Goal: Task Accomplishment & Management: Complete application form

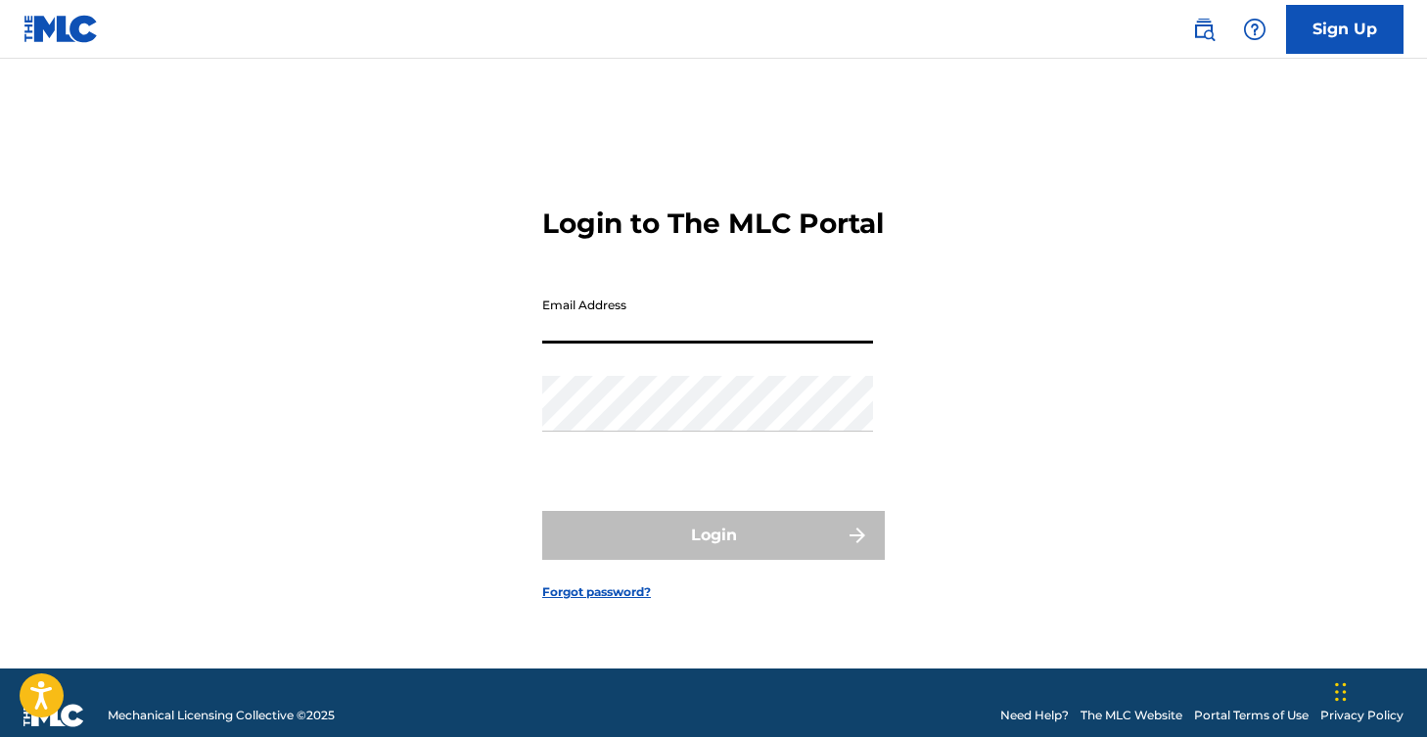
click at [719, 340] on input "Email Address" at bounding box center [707, 316] width 331 height 56
paste input "[EMAIL_ADDRESS][DOMAIN_NAME]"
type input "[EMAIL_ADDRESS][DOMAIN_NAME]"
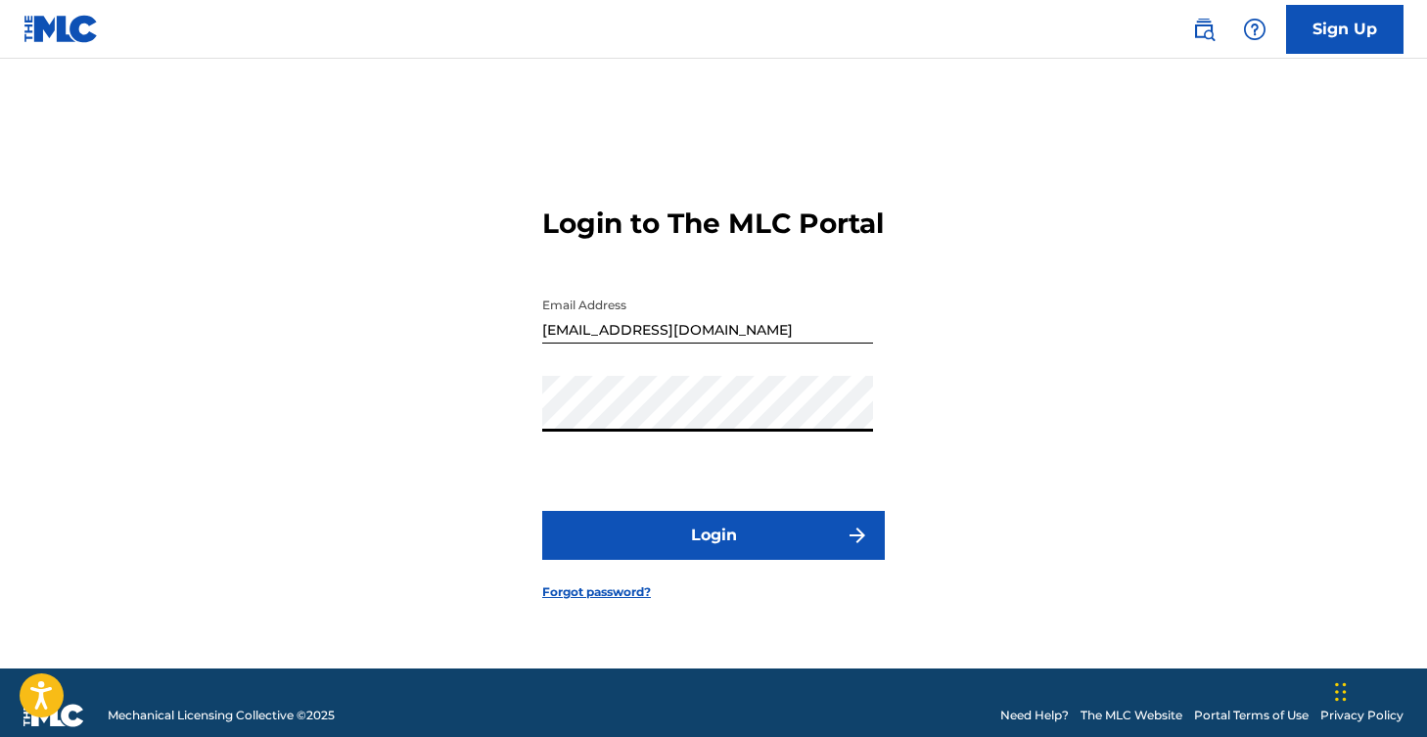
click at [657, 560] on button "Login" at bounding box center [713, 535] width 343 height 49
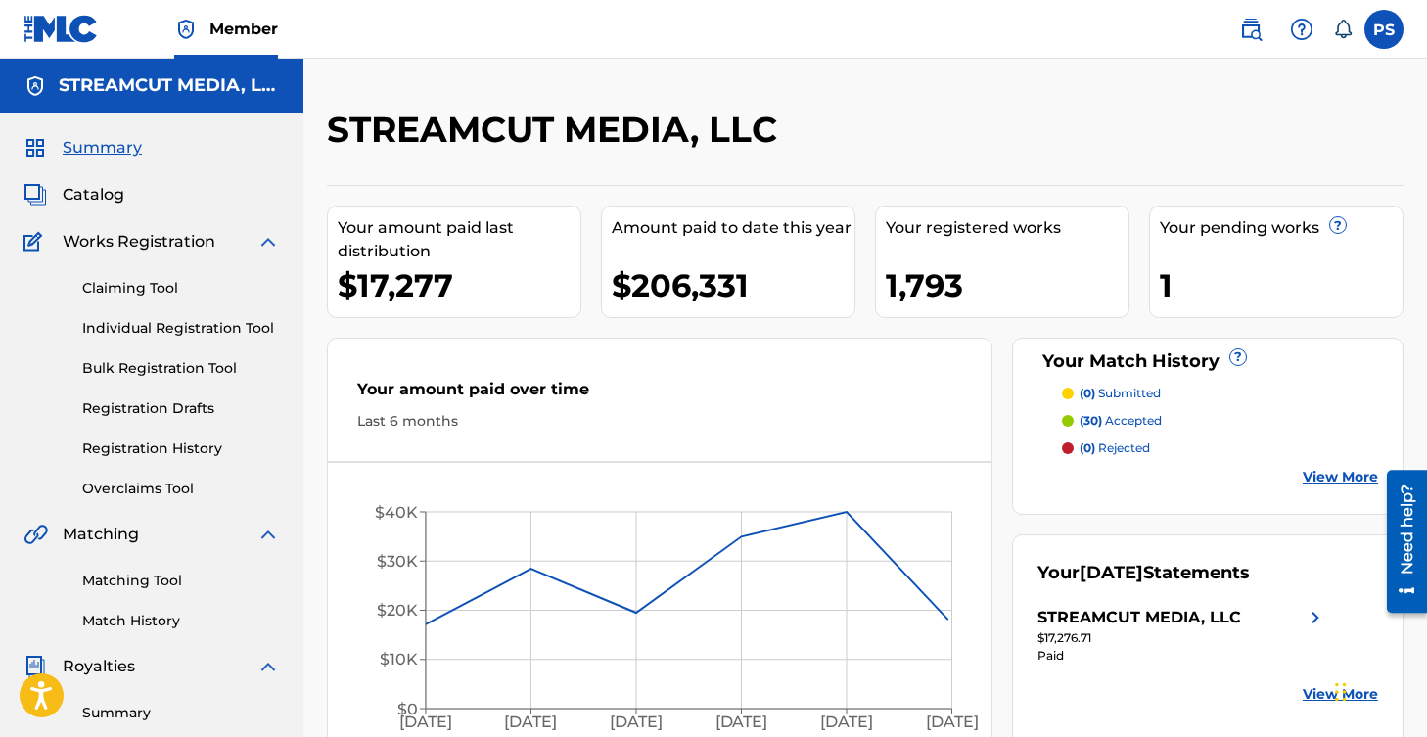
click at [157, 293] on link "Claiming Tool" at bounding box center [181, 288] width 198 height 21
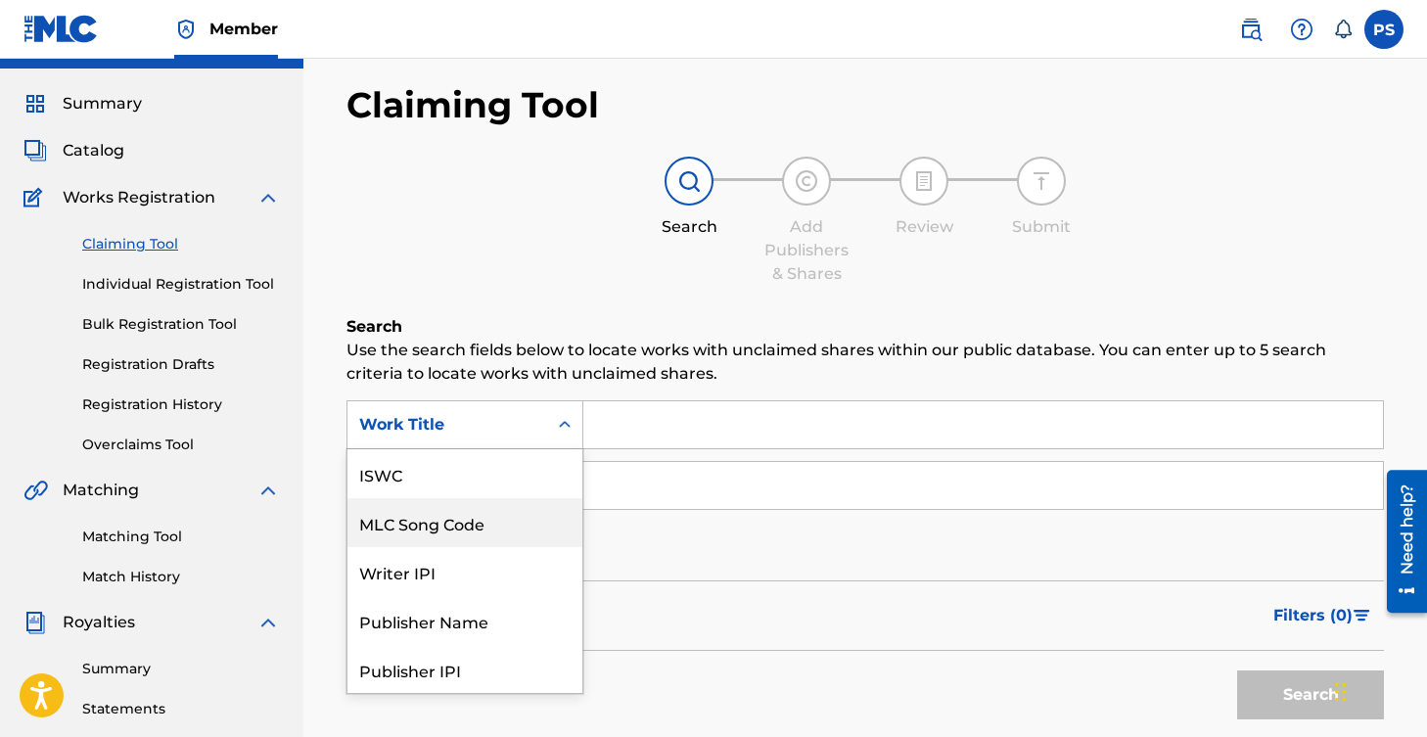
click at [543, 449] on div "MLC Song Code, 2 of 7. 7 results available. Use Up and Down to choose options, …" at bounding box center [465, 424] width 237 height 49
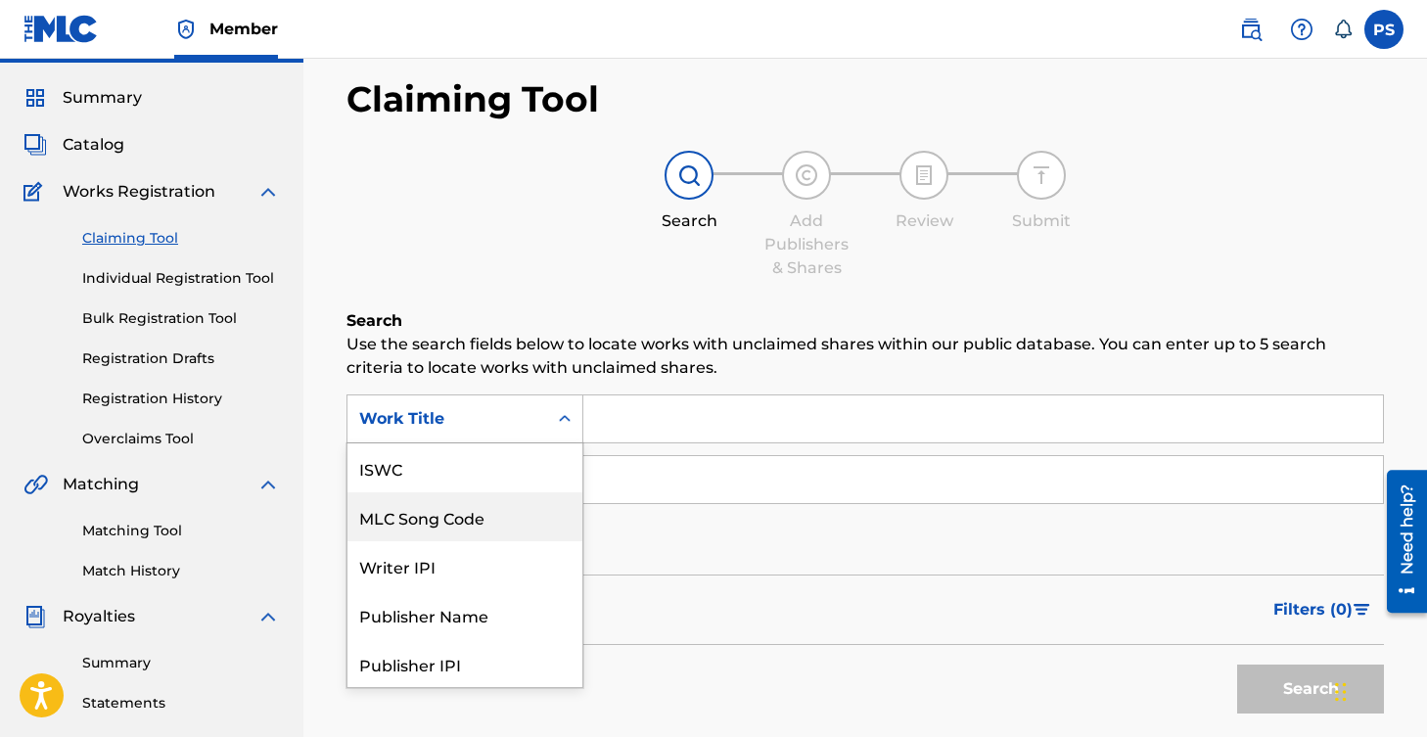
scroll to position [51, 0]
click at [486, 514] on div "Writer IPI" at bounding box center [464, 515] width 235 height 49
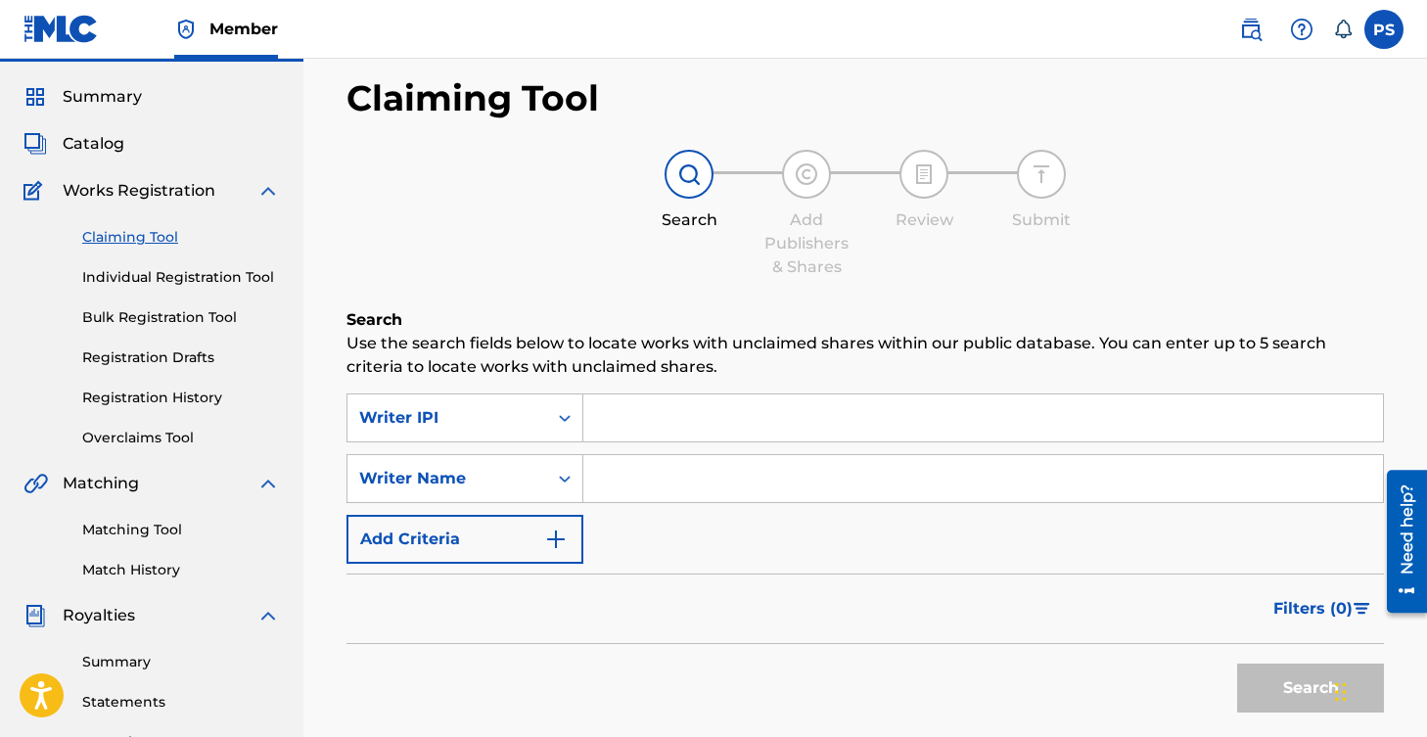
click at [692, 415] on input "Search Form" at bounding box center [983, 417] width 800 height 47
click at [519, 429] on div "Writer IPI" at bounding box center [447, 417] width 176 height 23
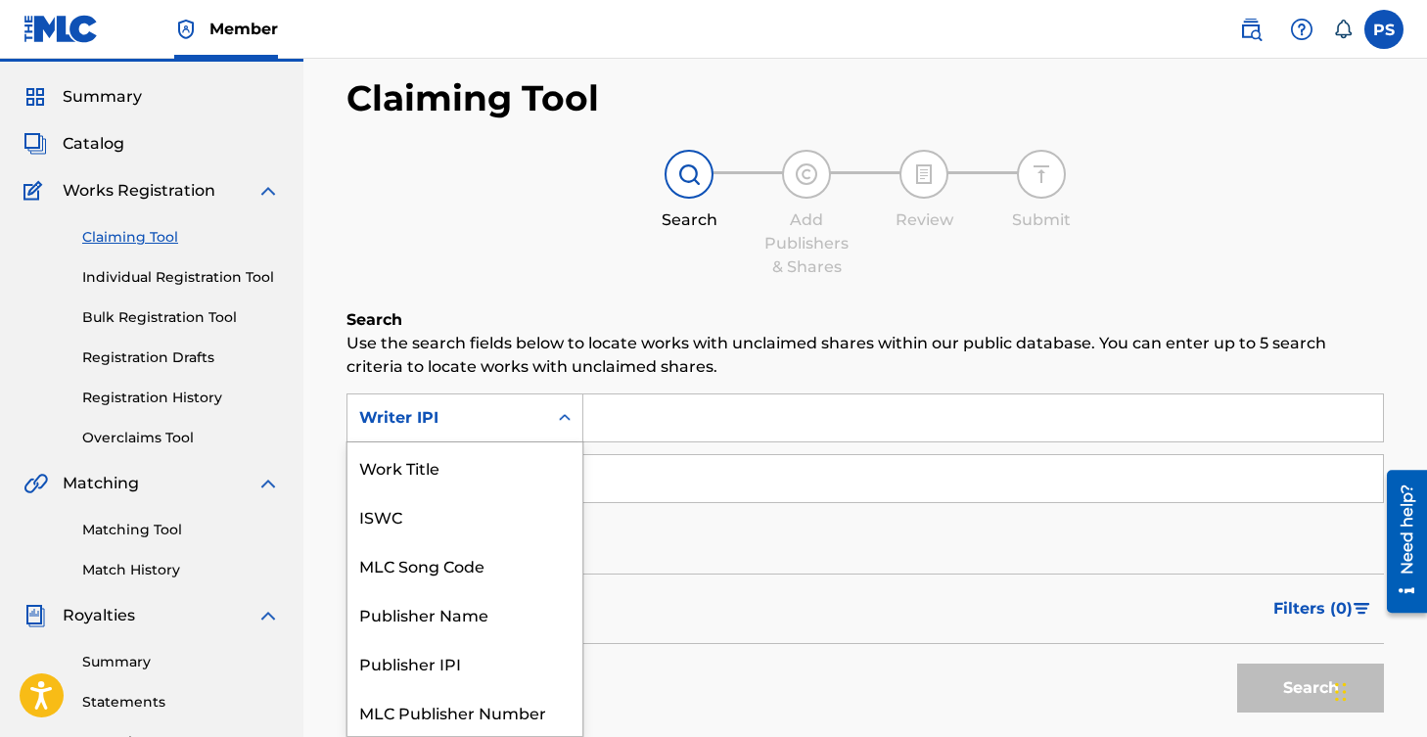
scroll to position [49, 0]
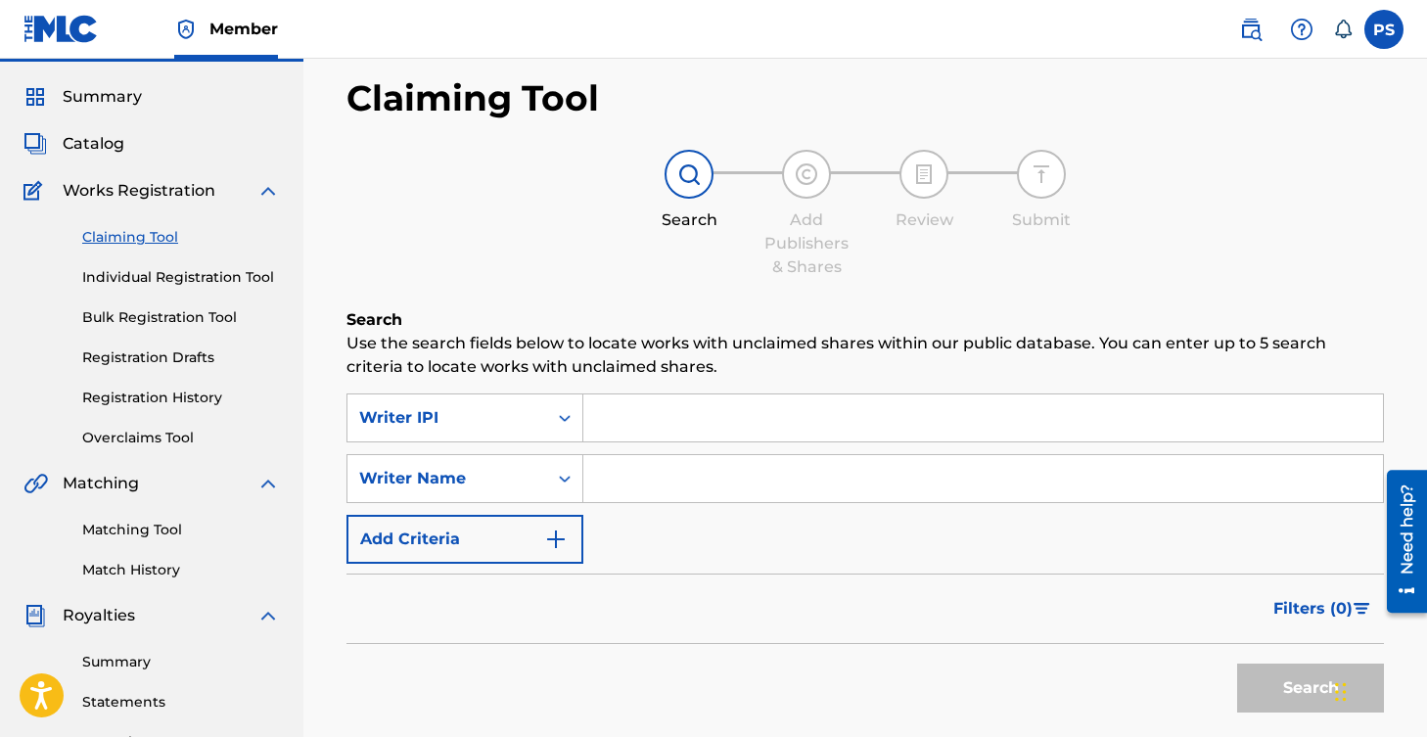
click at [716, 584] on div "Filters ( 0 )" at bounding box center [866, 609] width 1038 height 70
click at [654, 480] on input "Search Form" at bounding box center [983, 478] width 800 height 47
type input "[PERSON_NAME]"
click at [1237, 664] on button "Search" at bounding box center [1310, 688] width 147 height 49
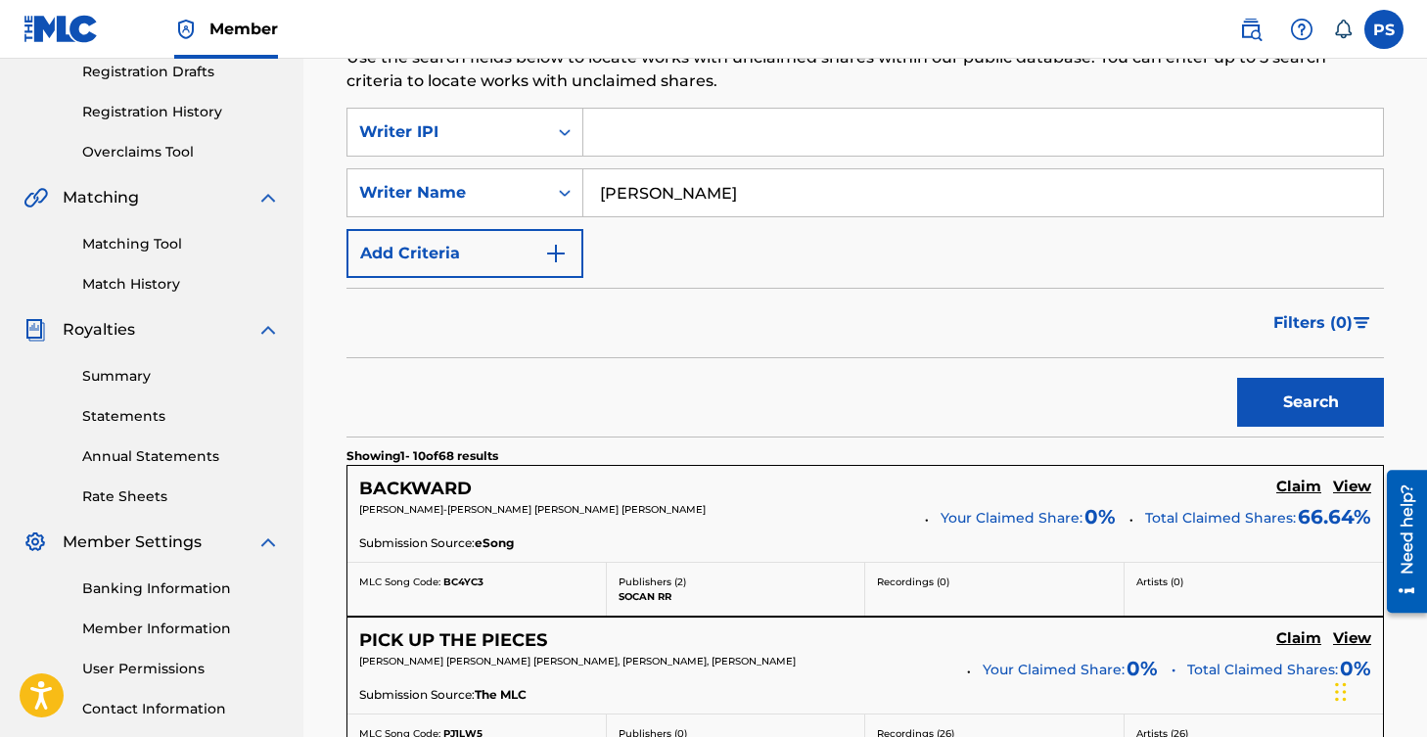
scroll to position [510, 0]
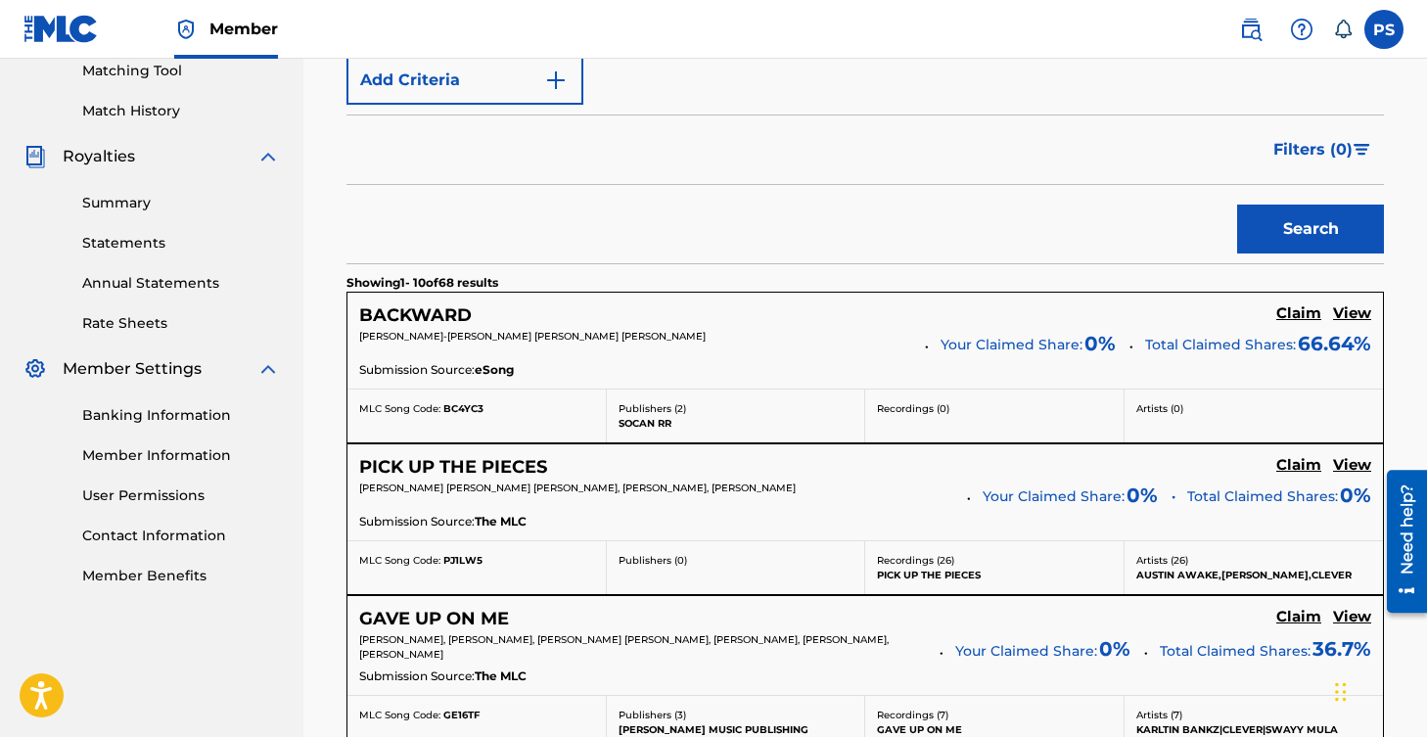
click at [488, 463] on h5 "PICK UP THE PIECES" at bounding box center [453, 467] width 188 height 23
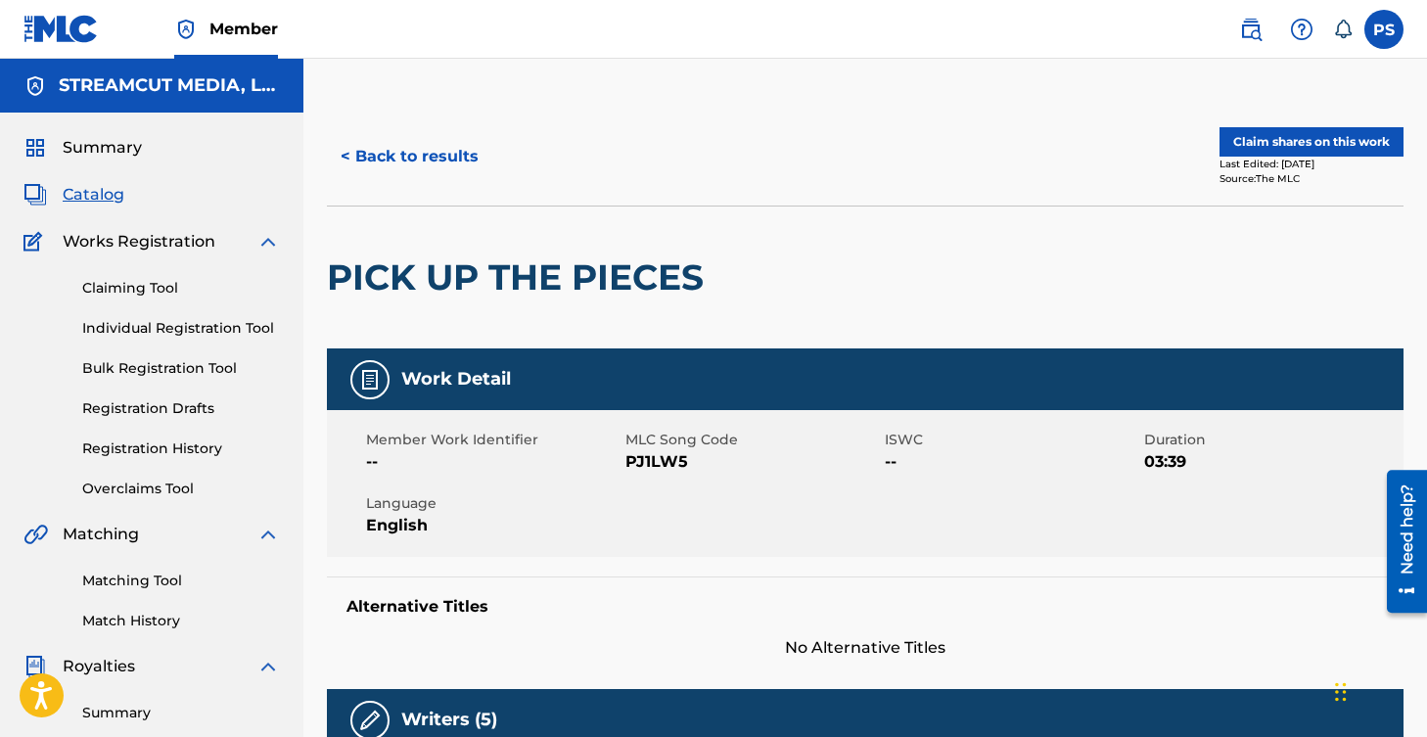
click at [1290, 140] on button "Claim shares on this work" at bounding box center [1312, 141] width 184 height 29
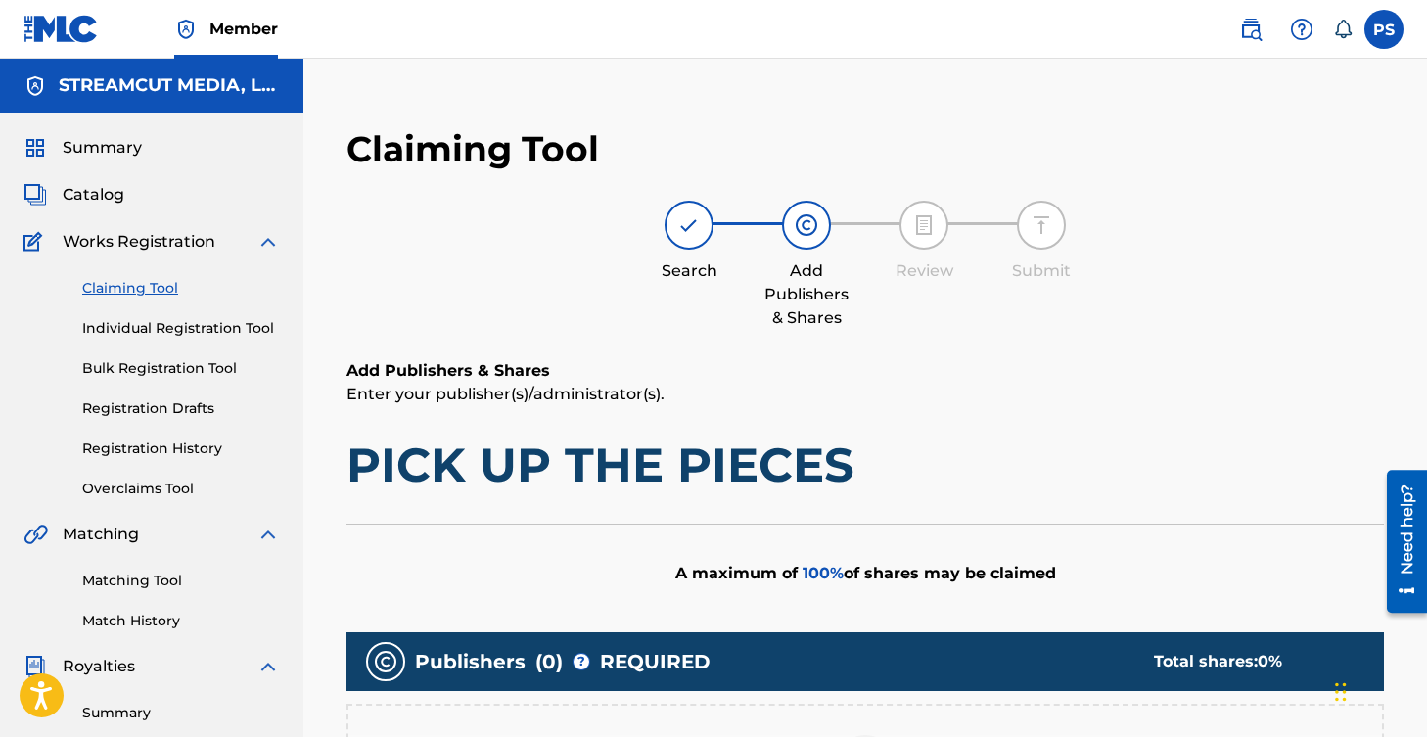
scroll to position [477, 0]
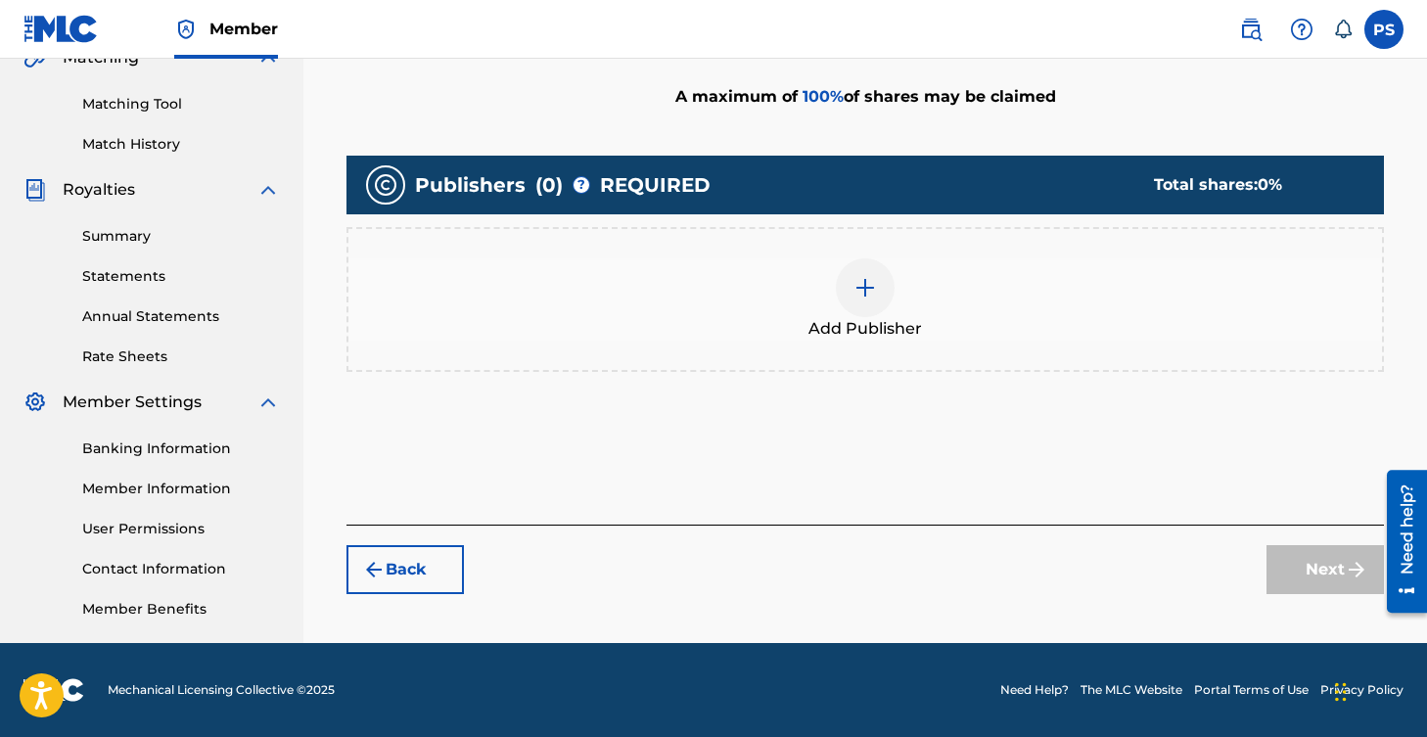
click at [899, 311] on div "Add Publisher" at bounding box center [865, 299] width 1034 height 82
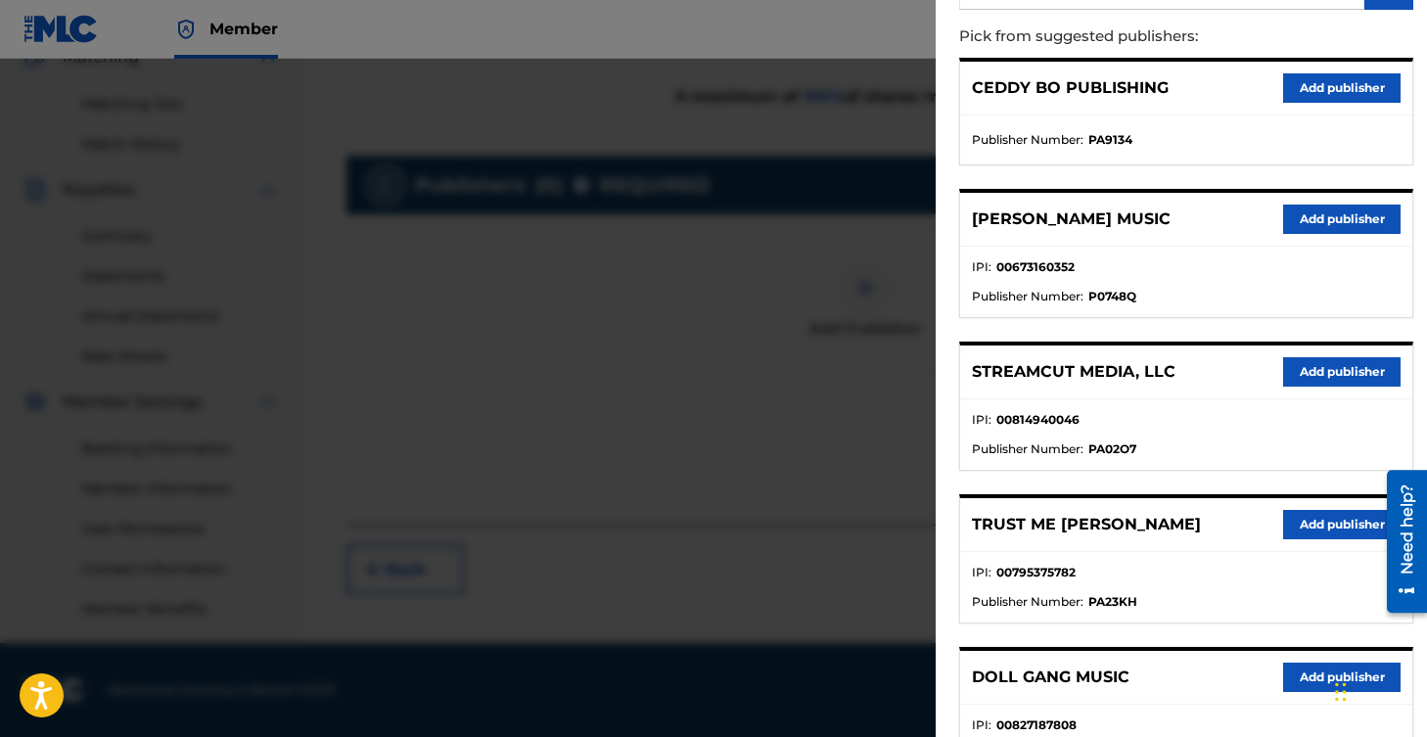
scroll to position [0, 0]
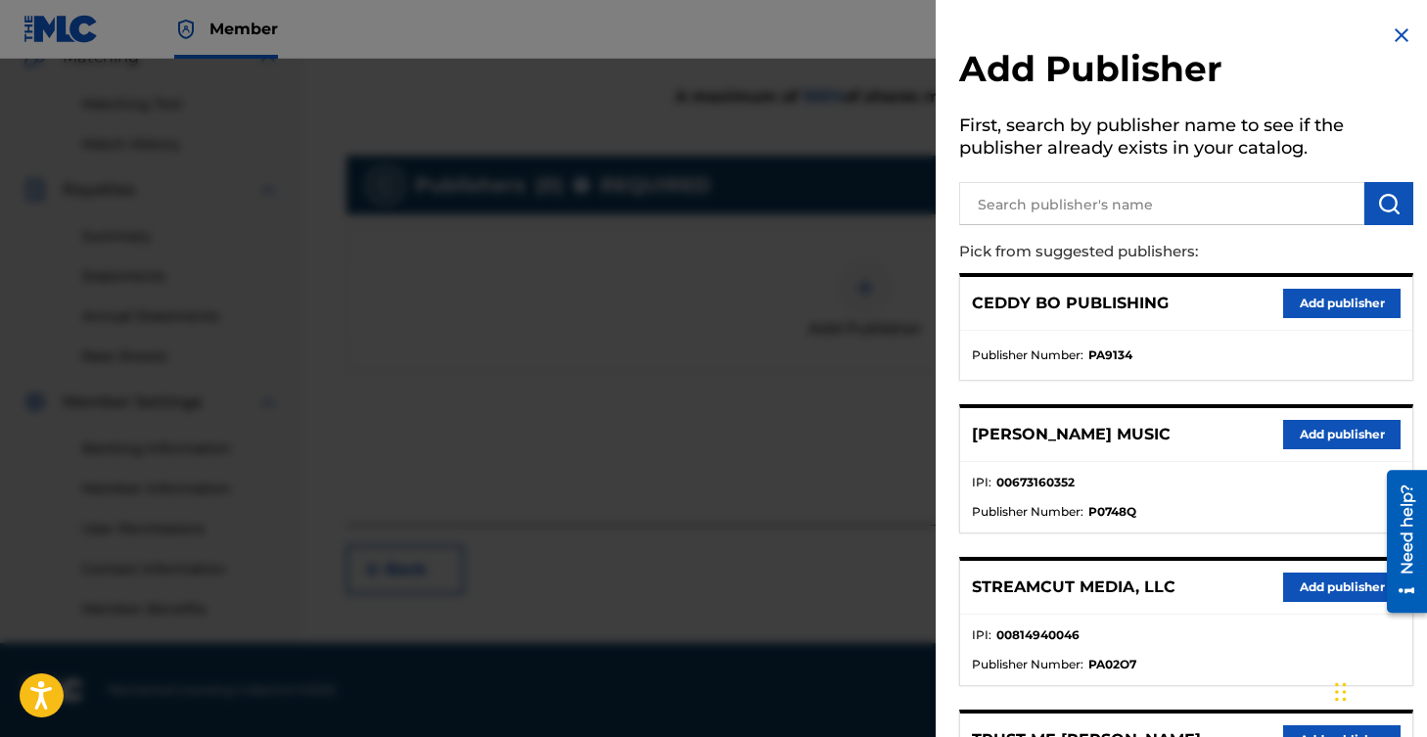
click at [1290, 210] on input "text" at bounding box center [1161, 203] width 405 height 43
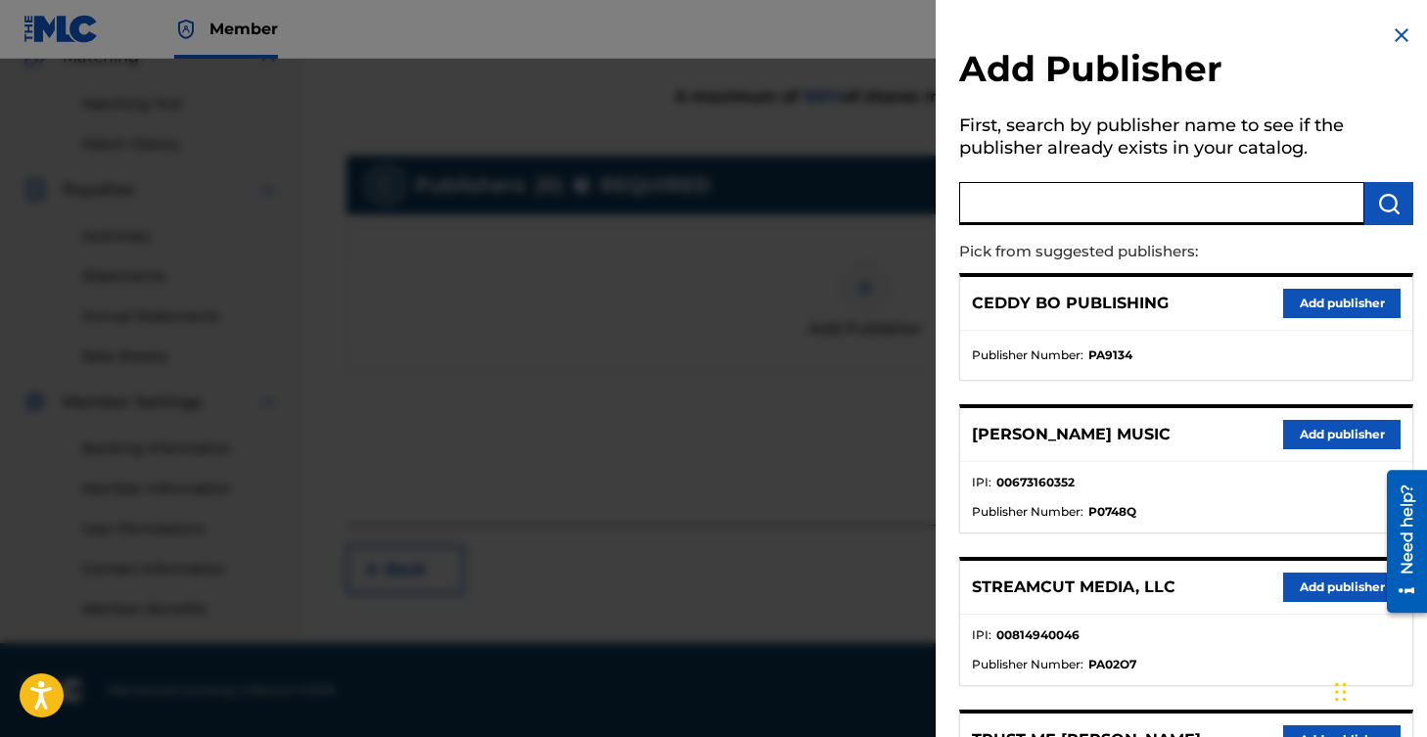
paste input "[PERSON_NAME] MUSIC PUBLISHING"
type input "[PERSON_NAME] MUSIC PUBLISHING"
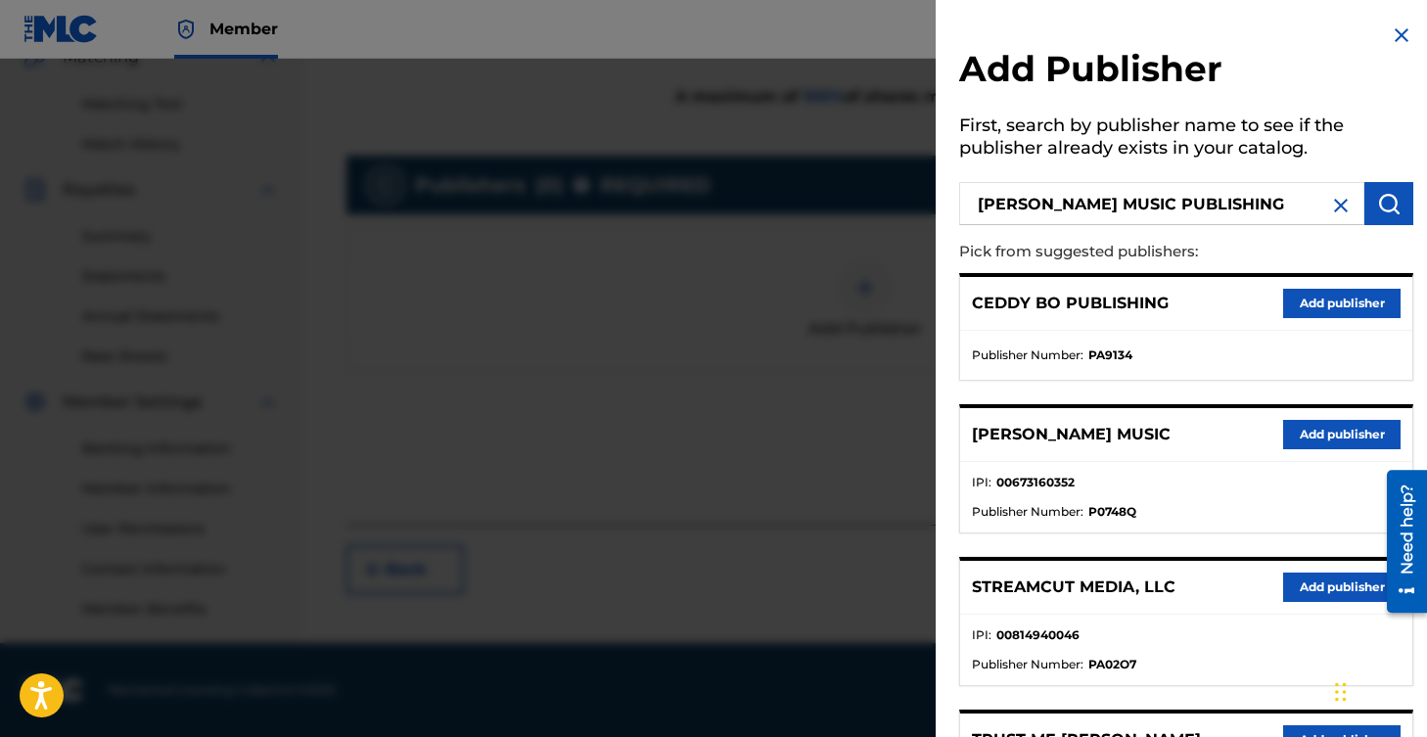
click at [1374, 188] on button "submit" at bounding box center [1389, 203] width 49 height 43
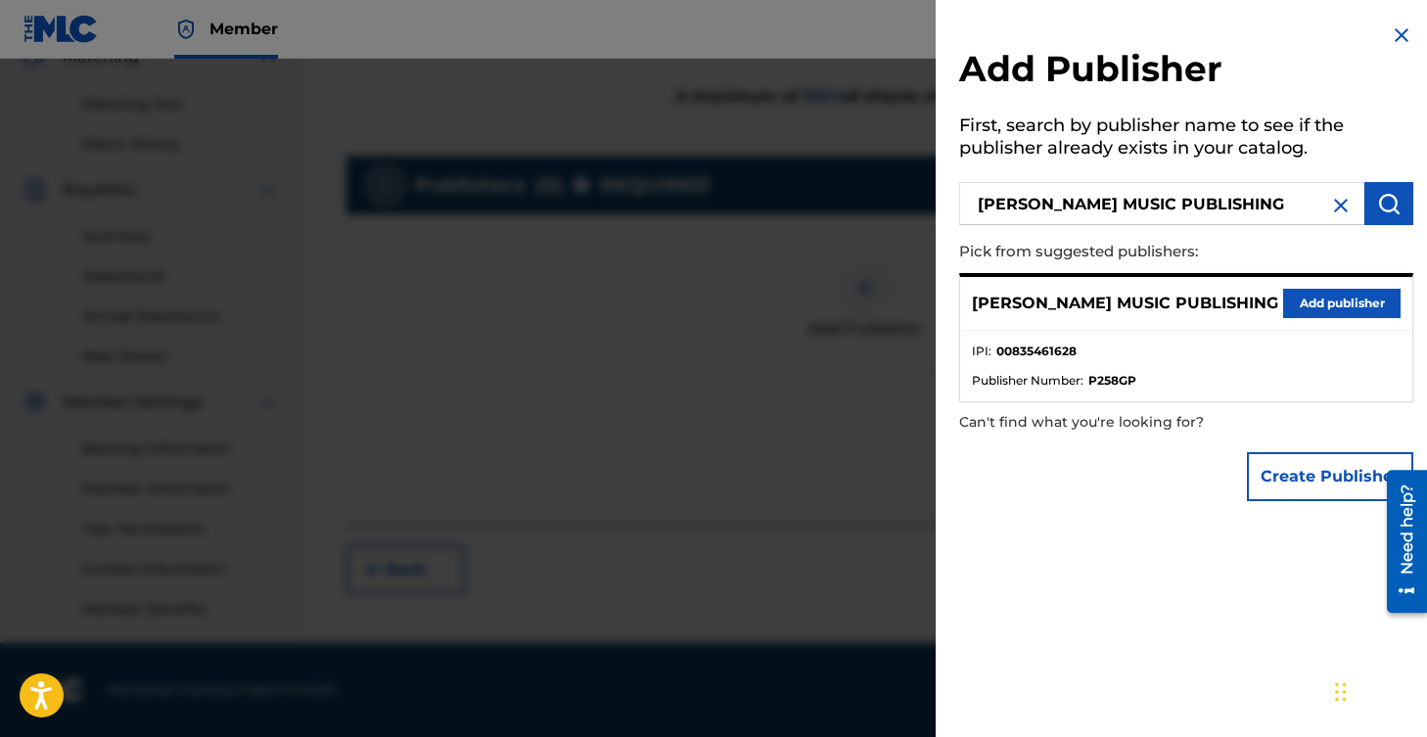
click at [1317, 298] on button "Add publisher" at bounding box center [1341, 303] width 117 height 29
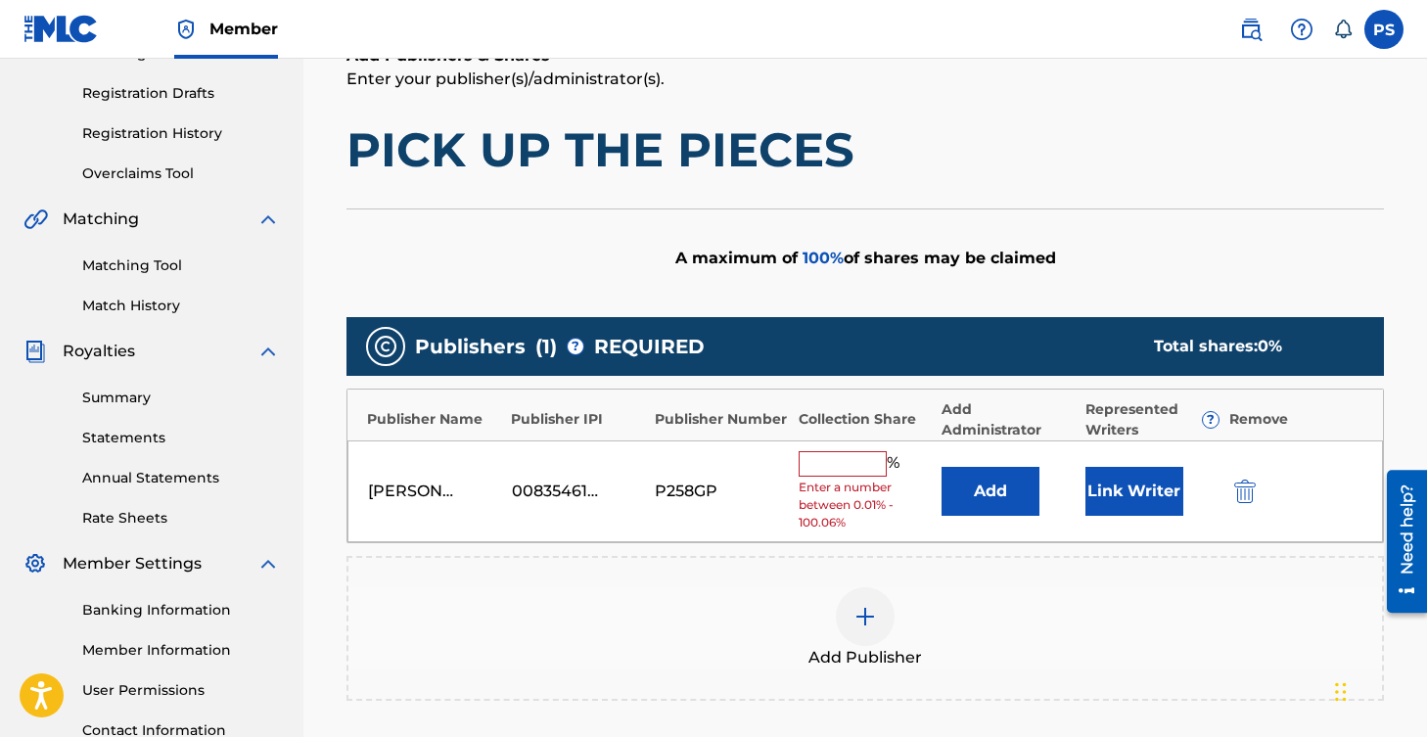
scroll to position [454, 0]
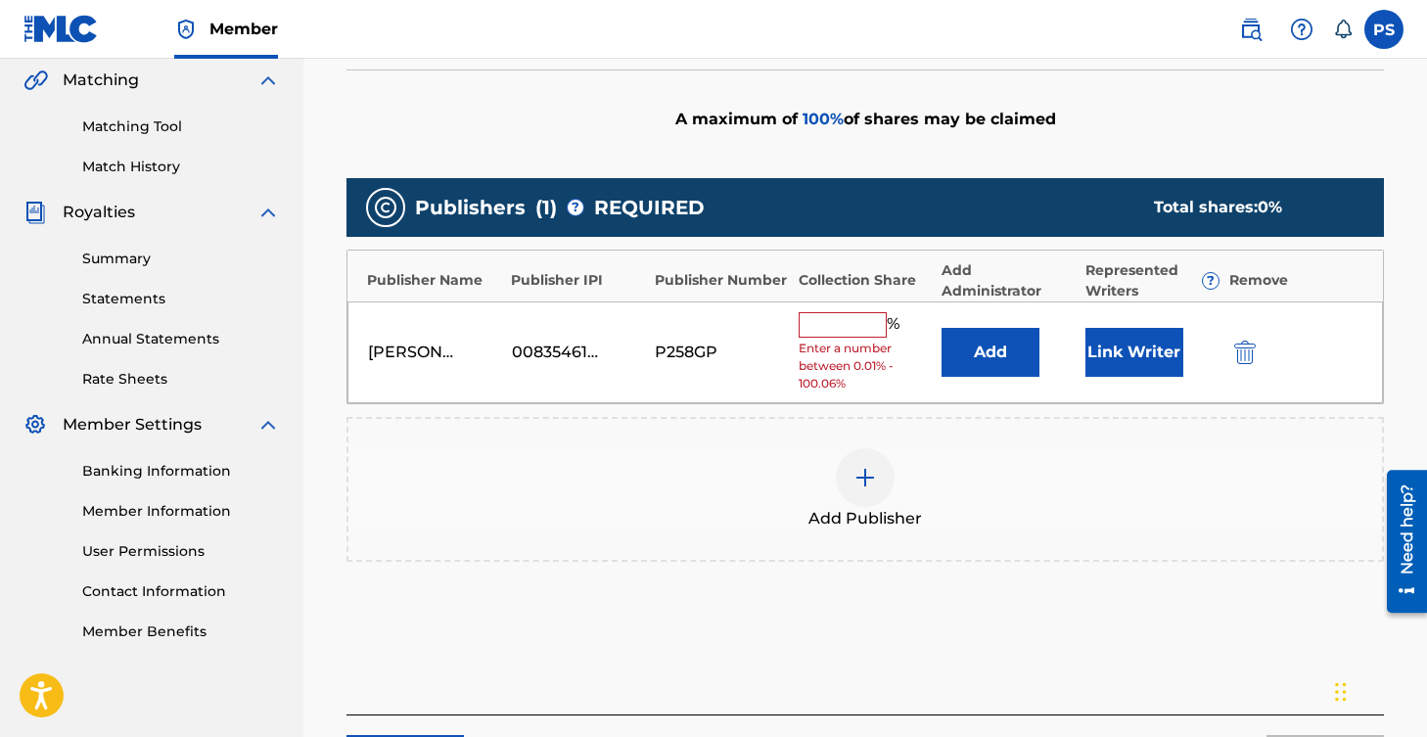
click at [1000, 355] on button "Add" at bounding box center [991, 352] width 98 height 49
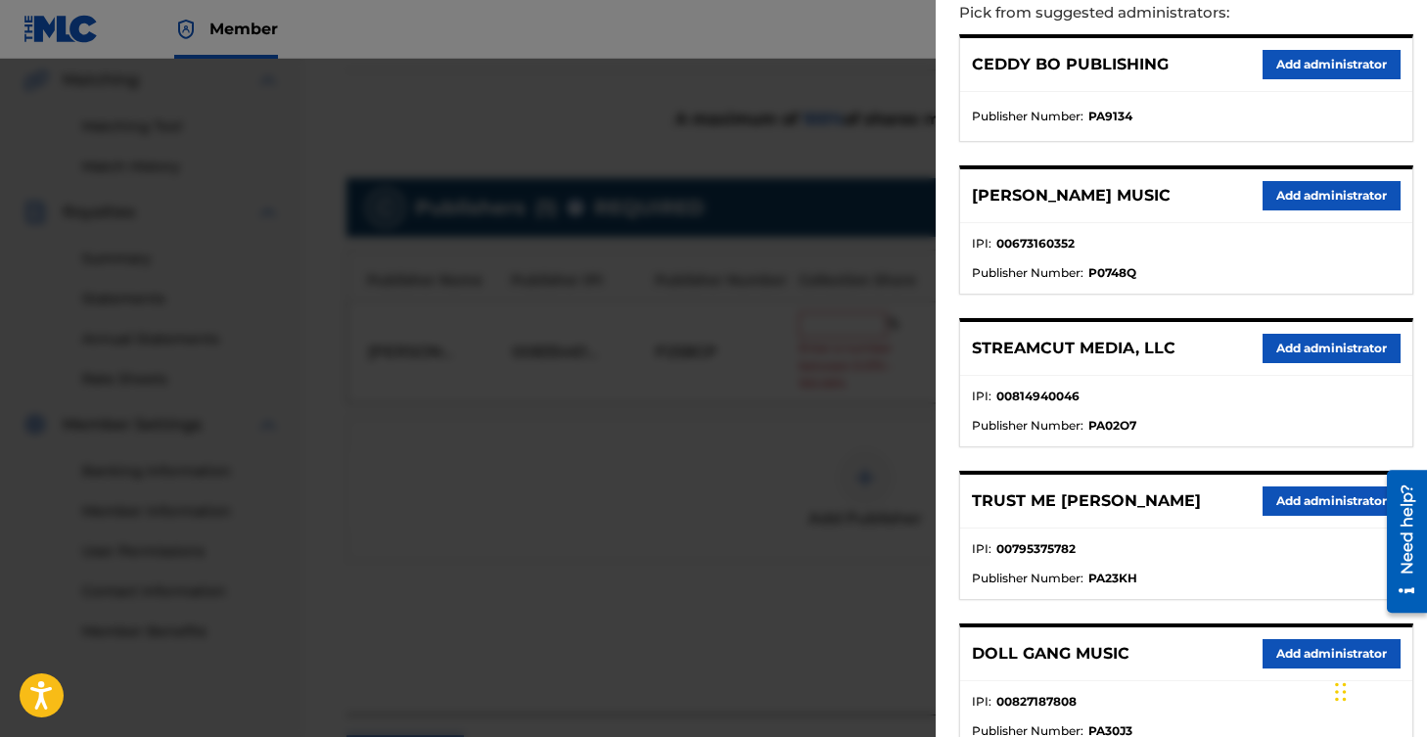
scroll to position [265, 0]
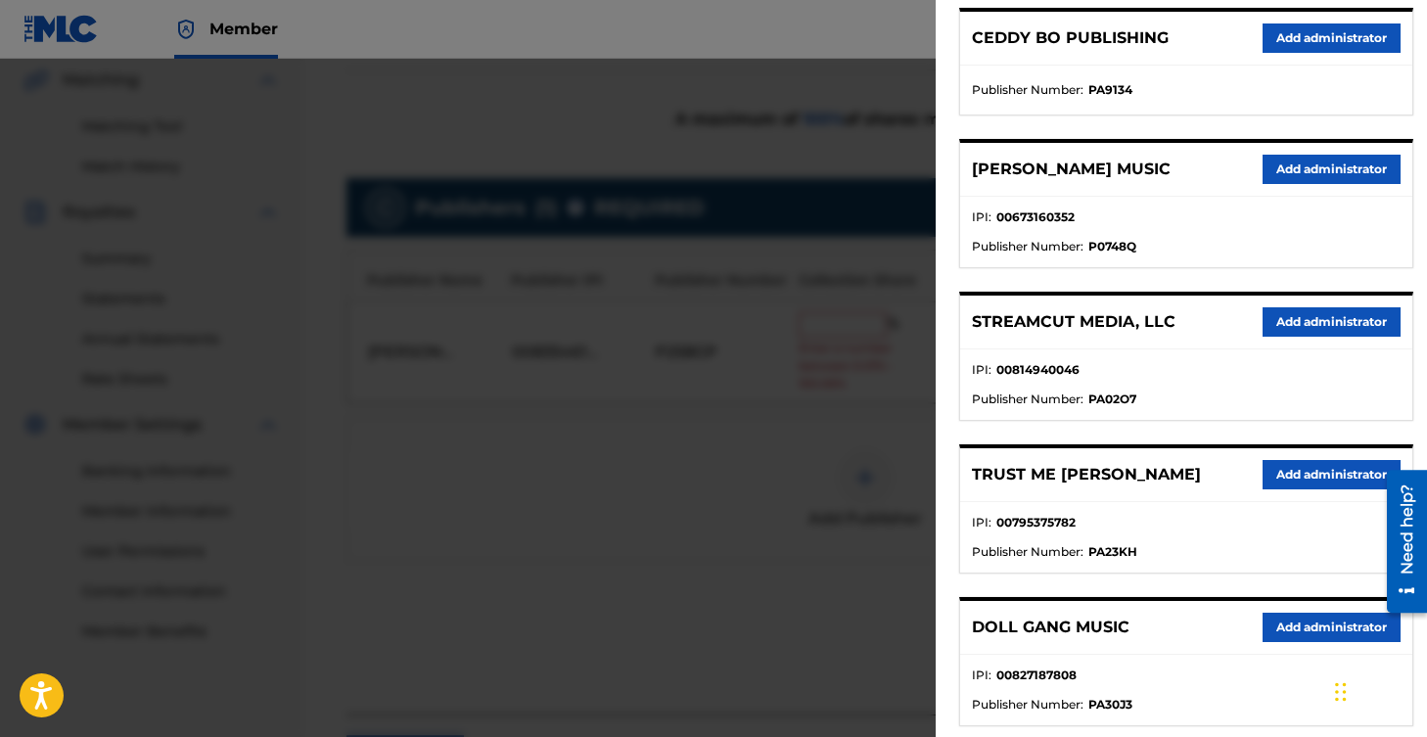
click at [1283, 328] on button "Add administrator" at bounding box center [1332, 321] width 138 height 29
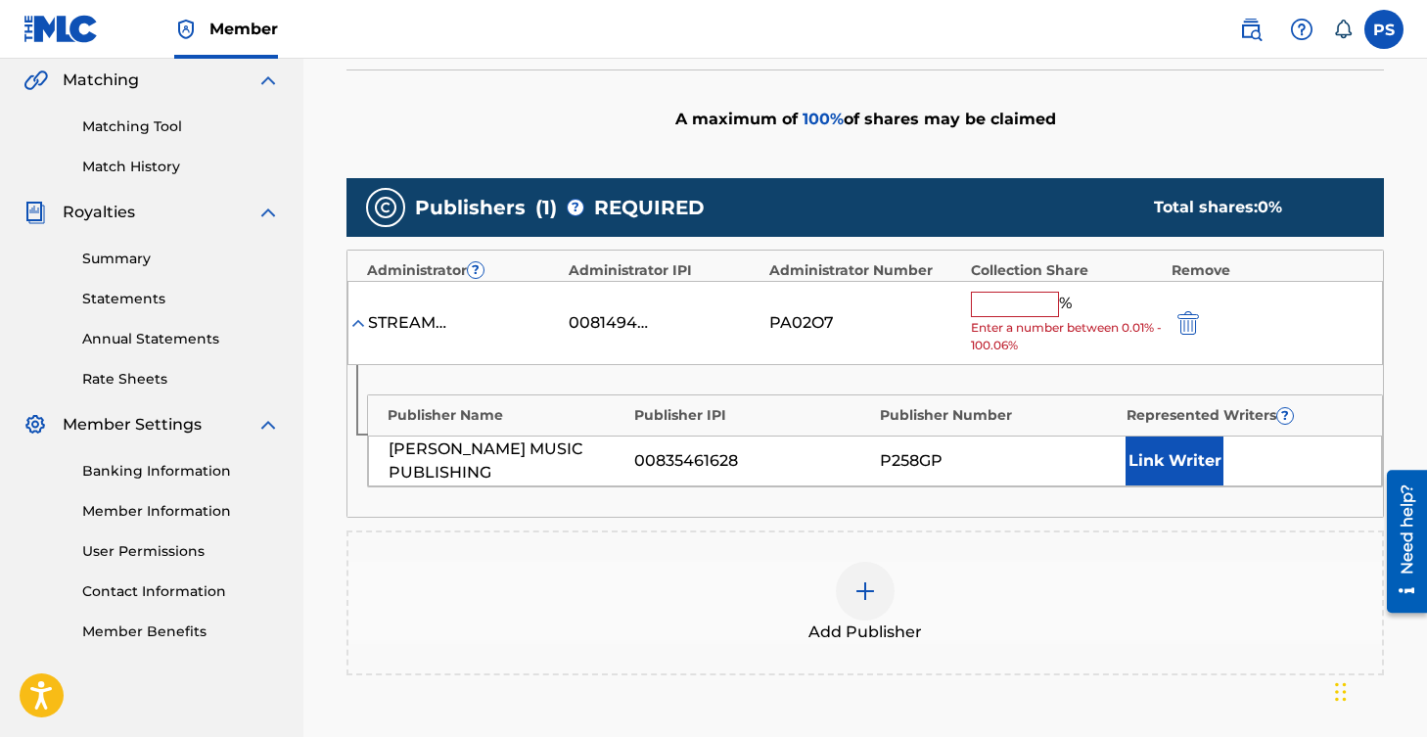
click at [1180, 458] on button "Link Writer" at bounding box center [1175, 461] width 98 height 49
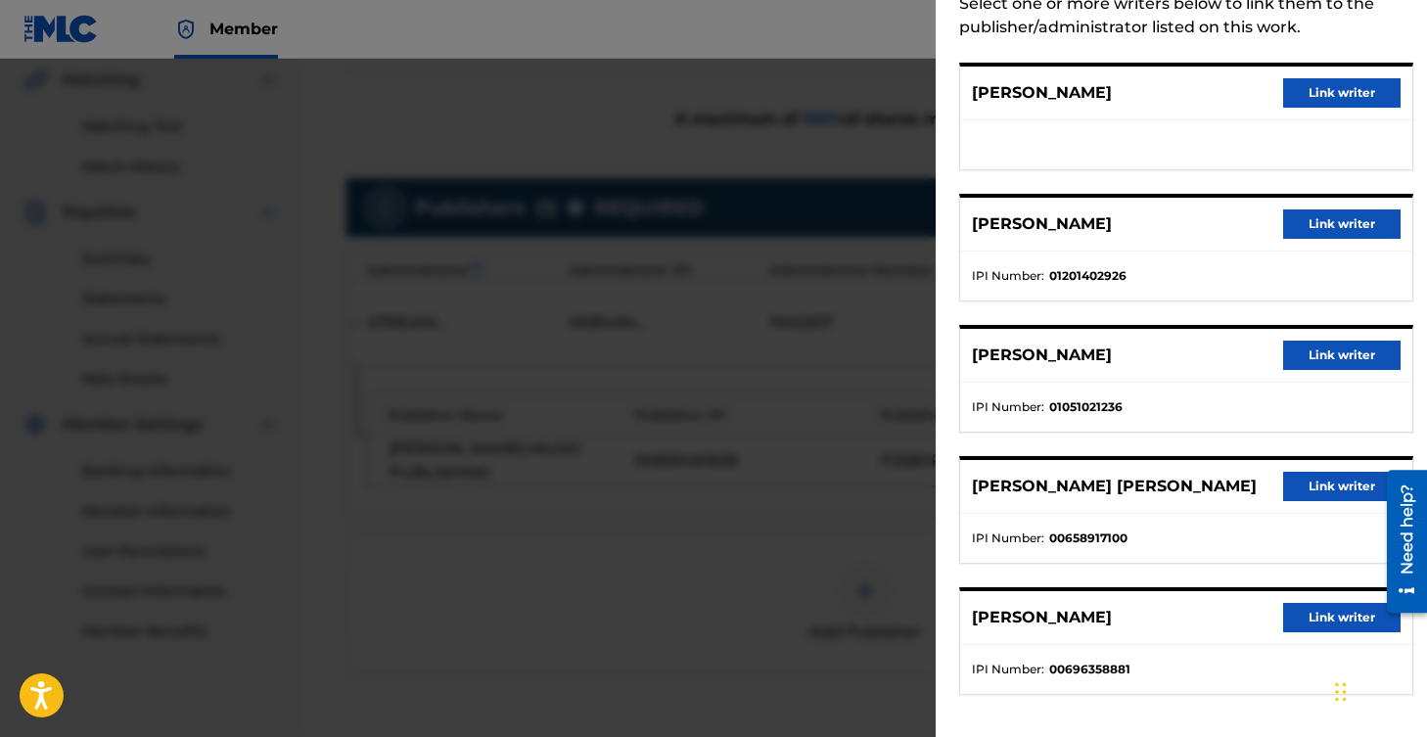
scroll to position [121, 0]
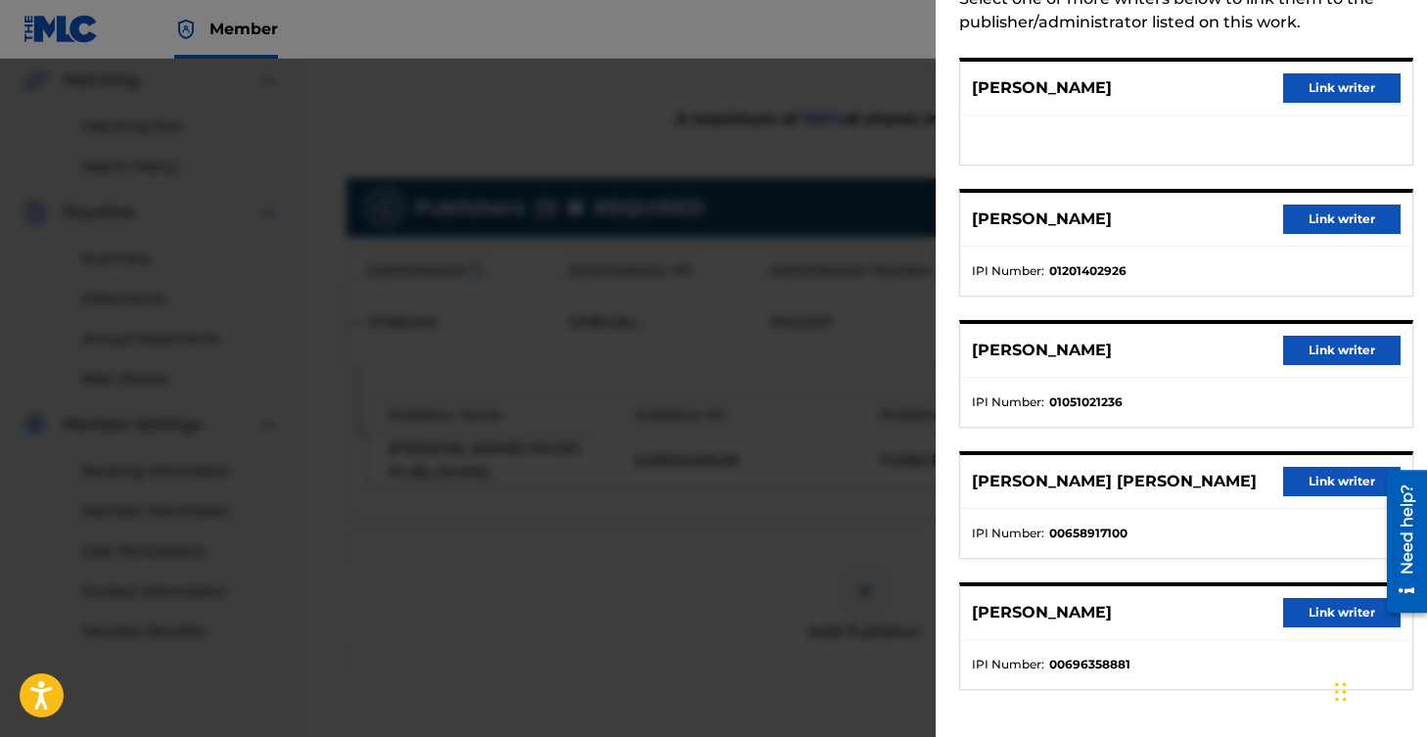
click at [1320, 605] on button "Link writer" at bounding box center [1341, 612] width 117 height 29
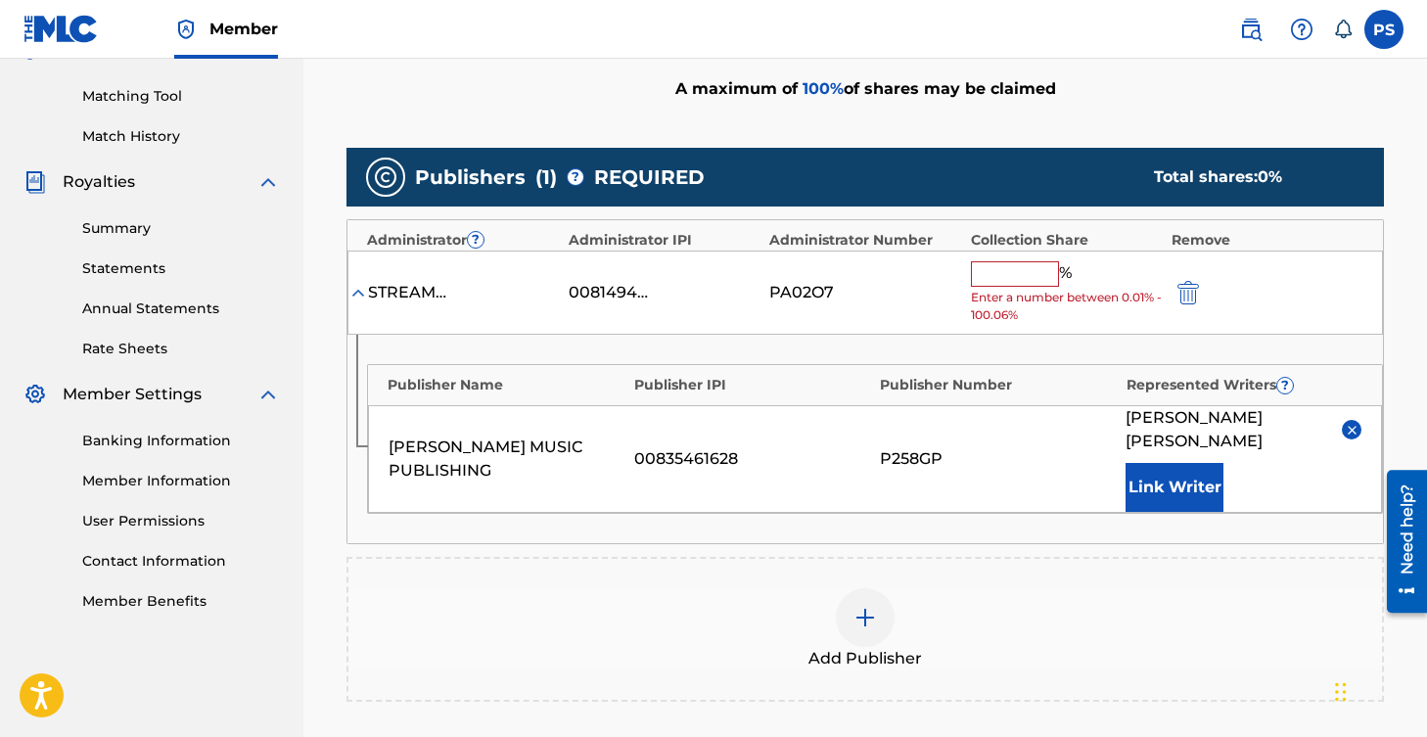
scroll to position [512, 0]
